Goal: Find specific page/section: Find specific page/section

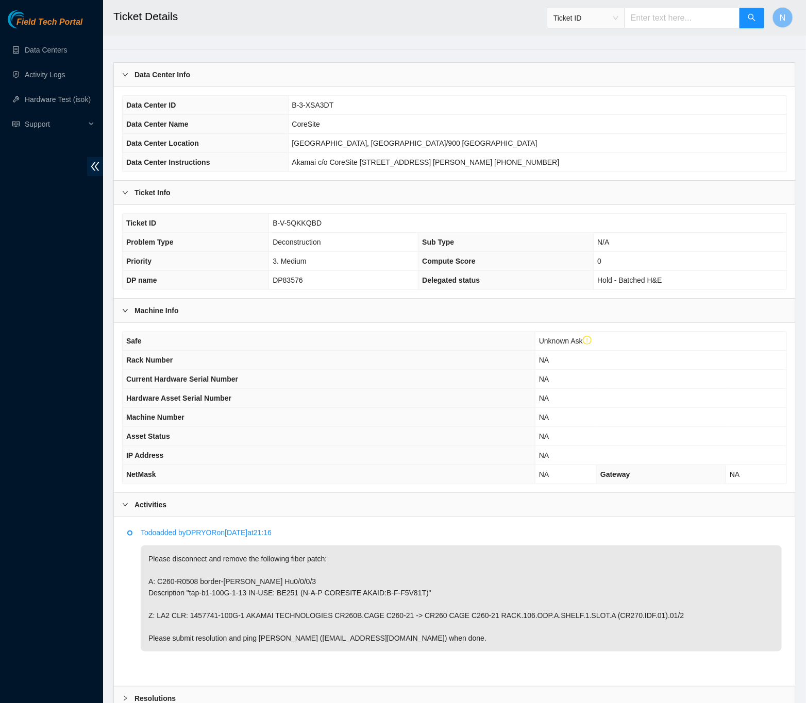
scroll to position [136, 0]
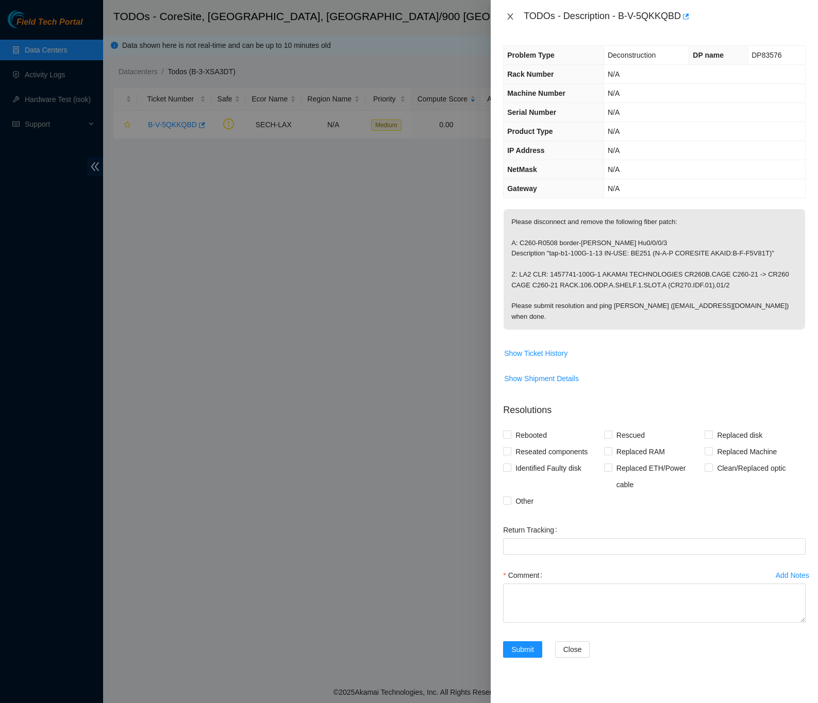
click at [509, 19] on icon "close" at bounding box center [510, 16] width 8 height 8
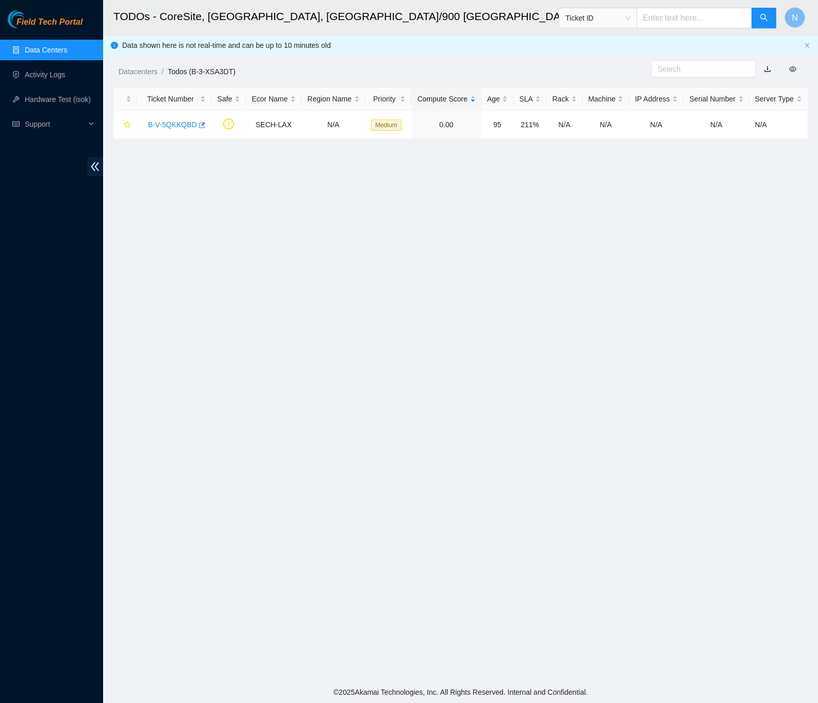
click at [48, 46] on link "Data Centers" at bounding box center [46, 50] width 42 height 8
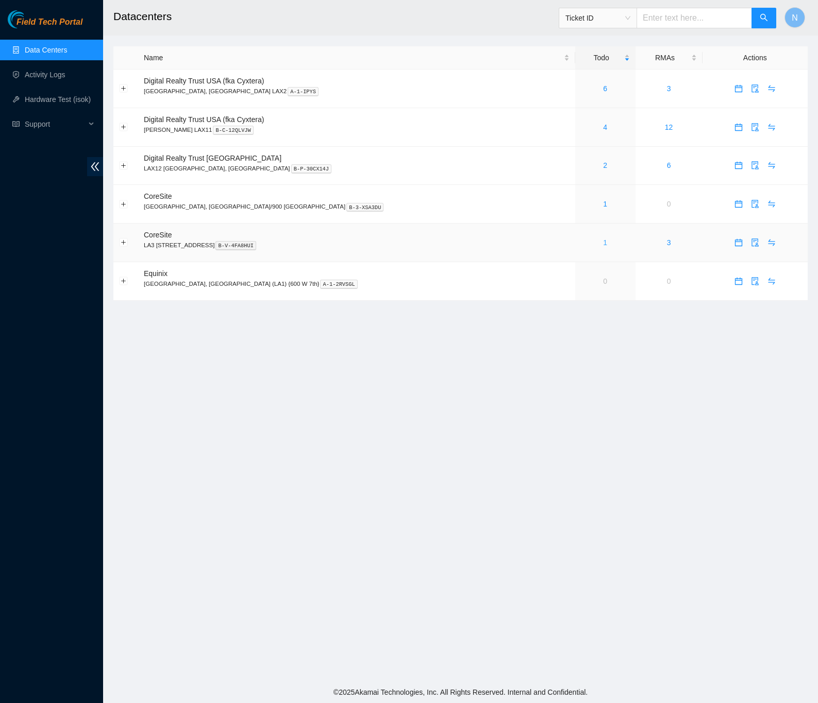
click at [603, 247] on link "1" at bounding box center [605, 243] width 4 height 8
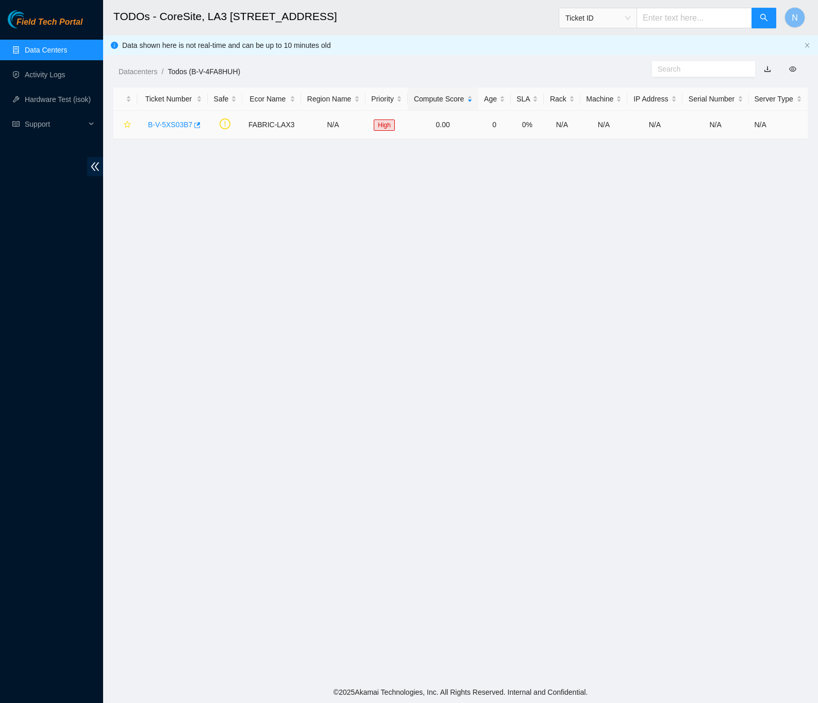
click at [164, 125] on link "B-V-5XS03B7" at bounding box center [170, 125] width 44 height 8
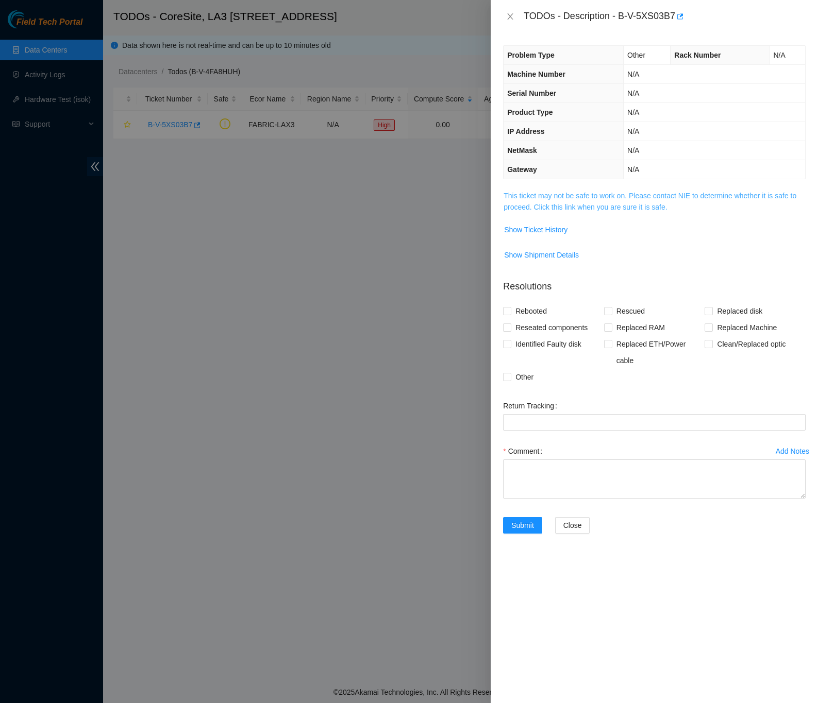
click at [508, 211] on link "This ticket may not be safe to work on. Please contact NIE to determine whether…" at bounding box center [649, 202] width 293 height 20
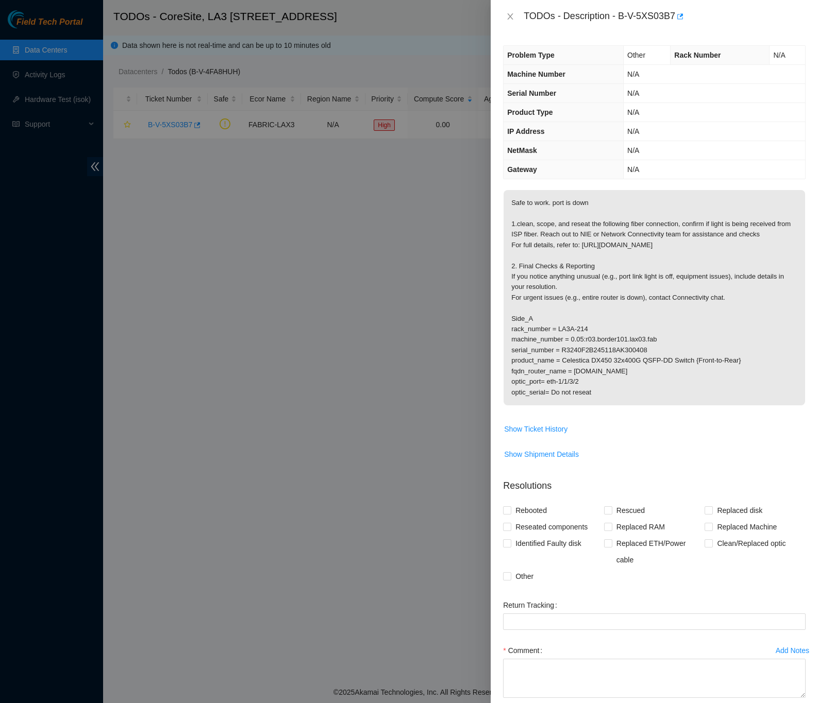
click at [673, 406] on p "Safe to work. port is down 1.clean, scope, and reseat the following fiber conne…" at bounding box center [653, 297] width 301 height 215
